Goal: Transaction & Acquisition: Download file/media

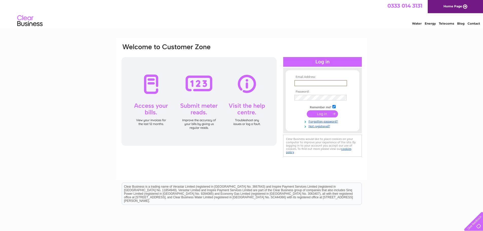
click at [307, 84] on input "text" at bounding box center [320, 83] width 53 height 6
type input "commercial@redpathbruce.co.uk"
click at [319, 113] on input "submit" at bounding box center [322, 113] width 31 height 7
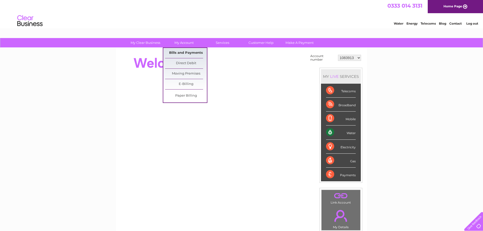
click at [190, 51] on link "Bills and Payments" at bounding box center [186, 53] width 42 height 10
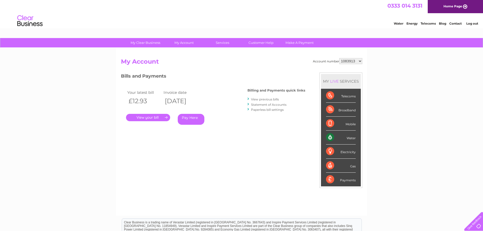
click at [360, 62] on select "1083913 1098922 1098928 1126227 30282249" at bounding box center [350, 61] width 23 height 6
select select "1098922"
click at [339, 58] on select "1083913 1098922 1098928 1126227 30282249" at bounding box center [350, 61] width 23 height 6
click at [139, 117] on link "." at bounding box center [148, 117] width 44 height 7
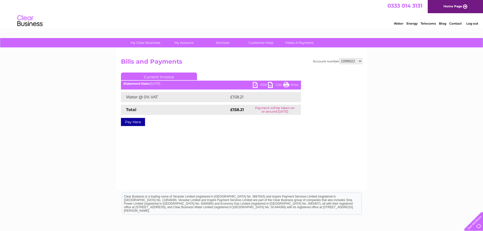
click at [260, 86] on link "PDF" at bounding box center [260, 85] width 15 height 7
click at [229, 163] on div "Account number 1083913 1098922 1098928 1126227 30282249 Bills and Payments Curr…" at bounding box center [241, 119] width 251 height 142
click at [361, 61] on select "1083913 1098922 1098928 1126227 30282249" at bounding box center [350, 61] width 23 height 6
select select "1098928"
click at [339, 58] on select "1083913 1098922 1098928 1126227 30282249" at bounding box center [350, 61] width 23 height 6
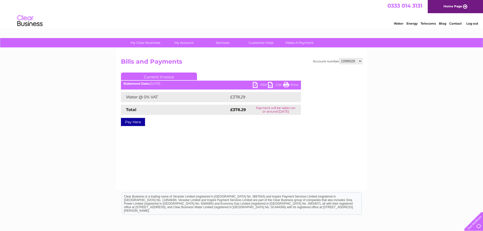
click at [261, 85] on link "PDF" at bounding box center [260, 85] width 15 height 7
